Goal: Information Seeking & Learning: Find specific fact

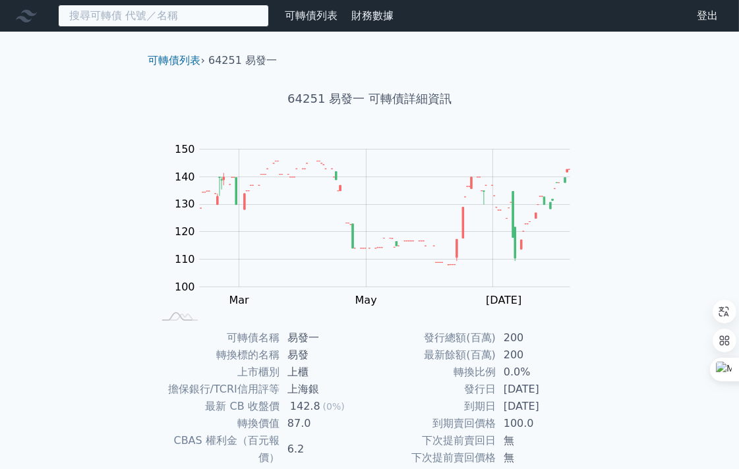
click at [154, 11] on input at bounding box center [163, 16] width 211 height 22
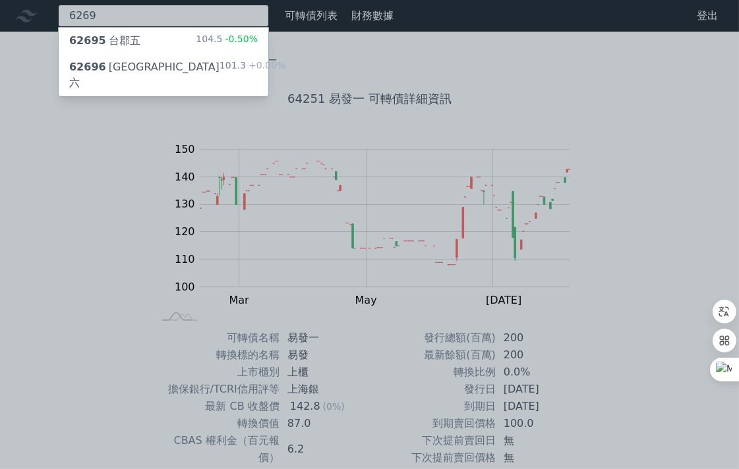
type input "6269"
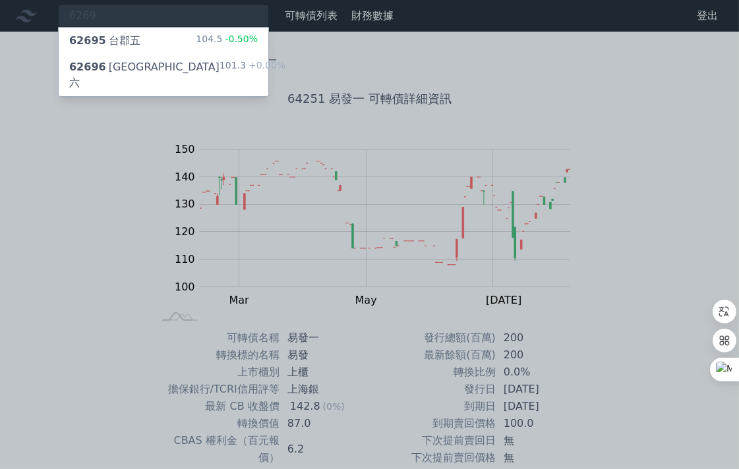
click at [132, 68] on div "62696 [GEOGRAPHIC_DATA]六" at bounding box center [144, 75] width 150 height 32
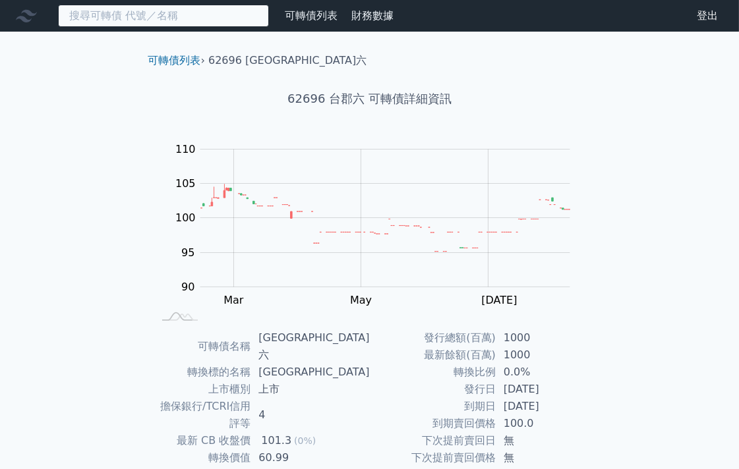
click at [179, 11] on input at bounding box center [163, 16] width 211 height 22
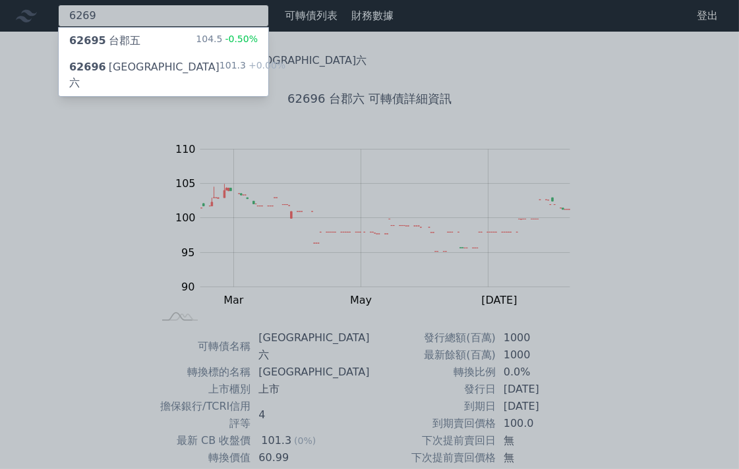
type input "6269"
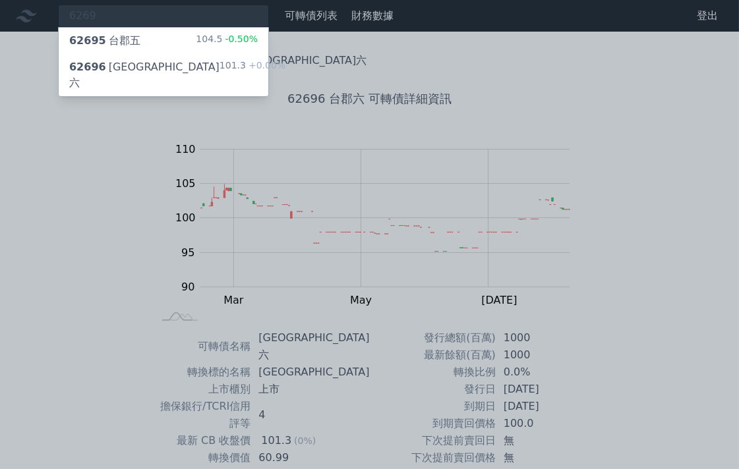
click at [156, 29] on div "62695 台郡五 104.5 -0.50%" at bounding box center [164, 41] width 210 height 26
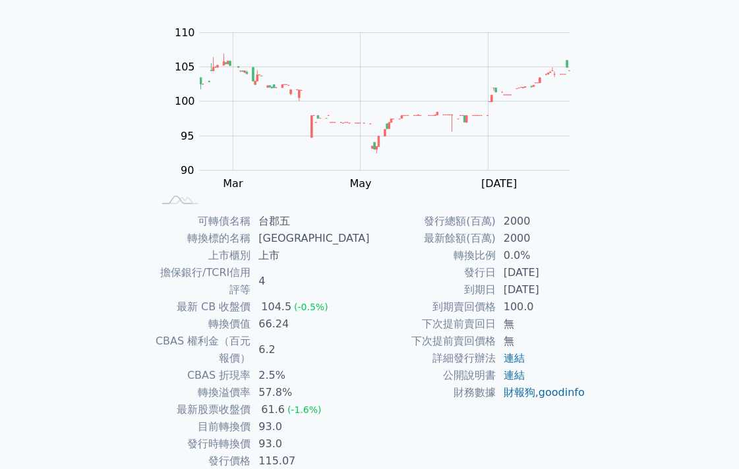
scroll to position [140, 0]
